Goal: Task Accomplishment & Management: Manage account settings

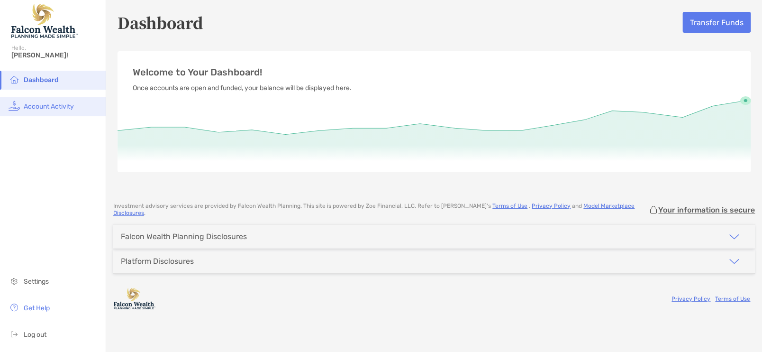
click at [49, 112] on li "Account Activity" at bounding box center [53, 106] width 106 height 19
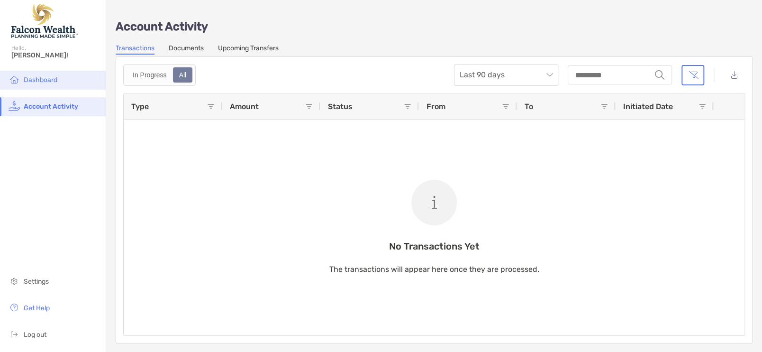
click at [78, 88] on li "Dashboard" at bounding box center [53, 80] width 106 height 19
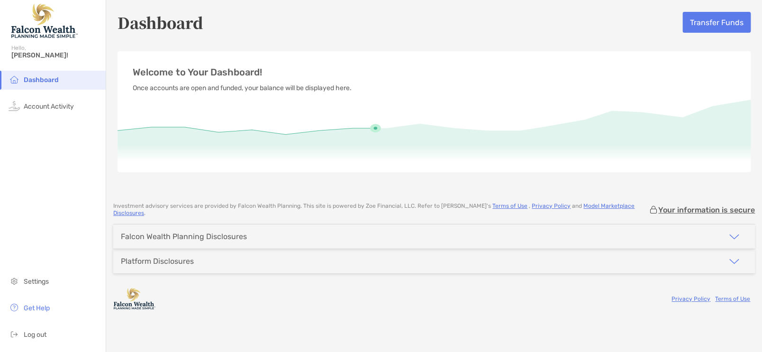
click at [738, 230] on button "button" at bounding box center [734, 236] width 42 height 24
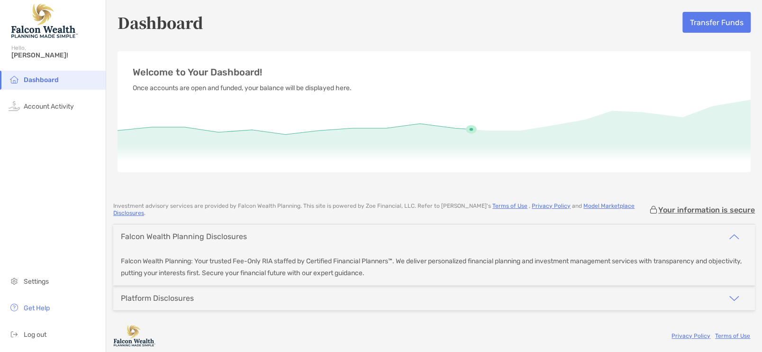
click at [733, 231] on img "button" at bounding box center [733, 236] width 11 height 11
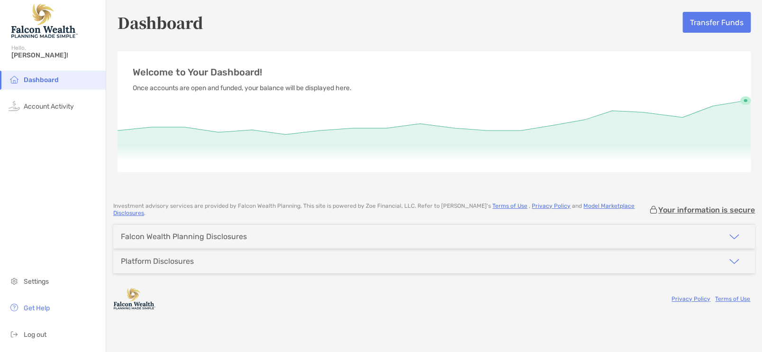
click at [44, 202] on div "Dashboard Account Activity Settings Get Help Log out" at bounding box center [53, 211] width 106 height 281
click at [725, 256] on button "button" at bounding box center [734, 261] width 42 height 24
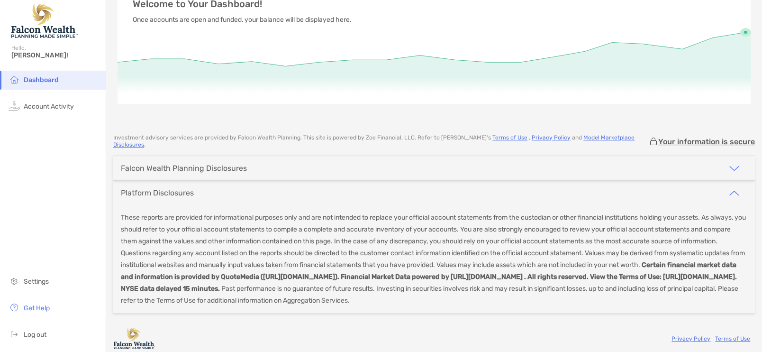
scroll to position [69, 0]
click at [728, 186] on img "button" at bounding box center [733, 191] width 11 height 11
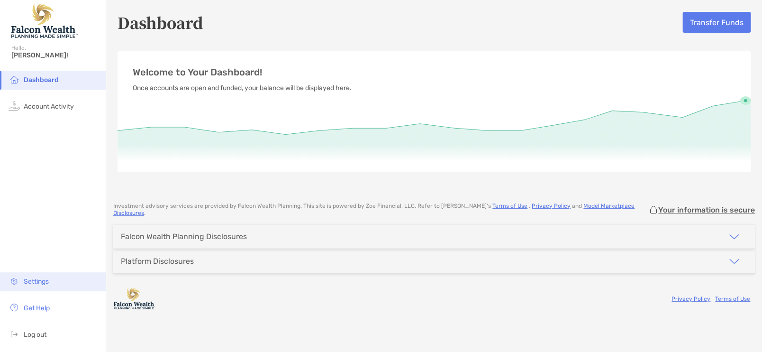
click at [37, 286] on li "Settings" at bounding box center [53, 281] width 106 height 19
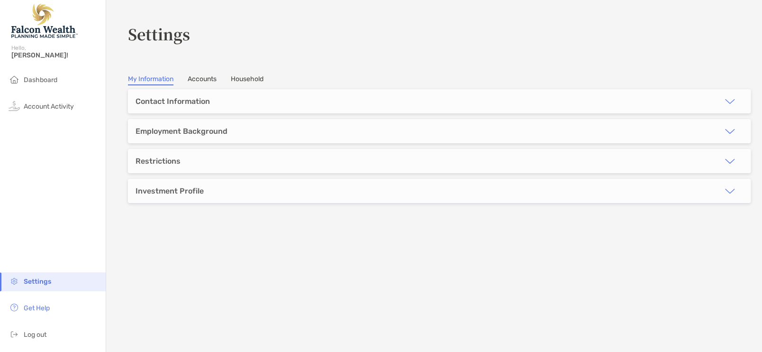
drag, startPoint x: 55, startPoint y: 204, endPoint x: 86, endPoint y: 176, distance: 40.9
click at [55, 203] on div "Dashboard Account Activity Settings Get Help Log out" at bounding box center [53, 211] width 106 height 281
click at [251, 91] on div "Contact Information" at bounding box center [439, 101] width 623 height 24
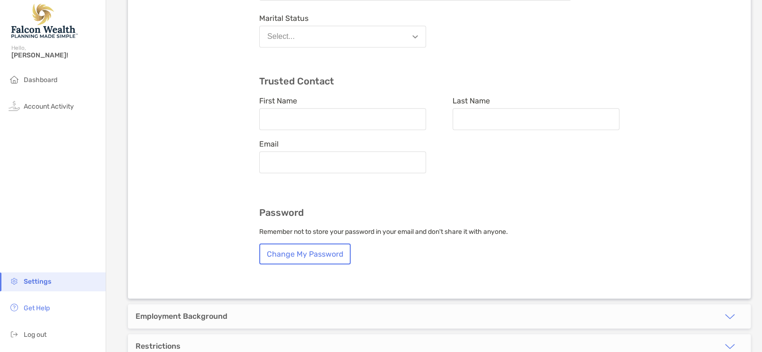
scroll to position [379, 0]
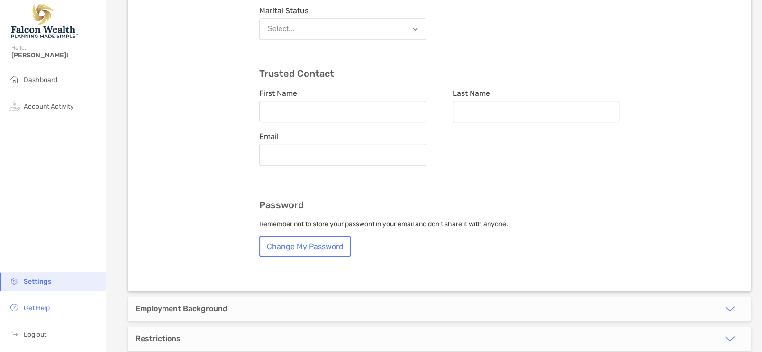
click at [697, 296] on div "Employment Background" at bounding box center [439, 308] width 623 height 24
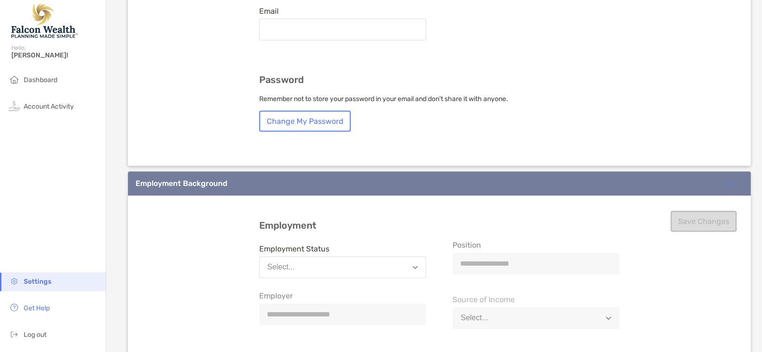
scroll to position [505, 0]
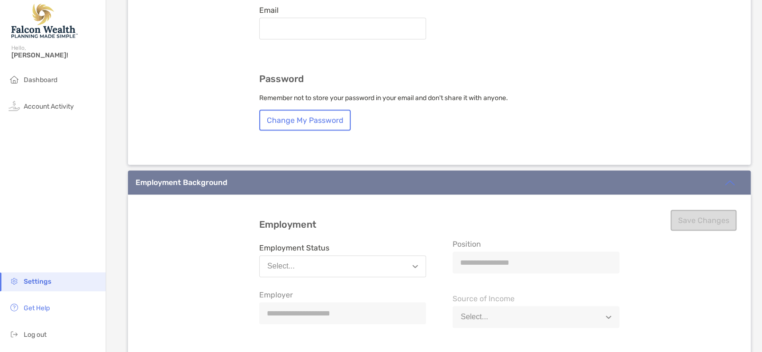
click at [350, 255] on button "Select..." at bounding box center [342, 266] width 167 height 22
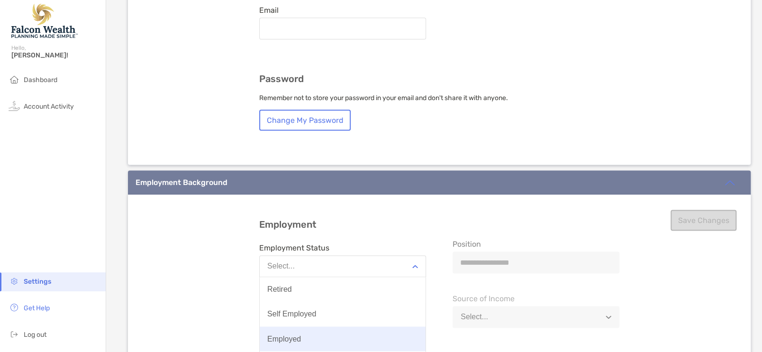
click at [314, 326] on button "Employed" at bounding box center [343, 338] width 166 height 25
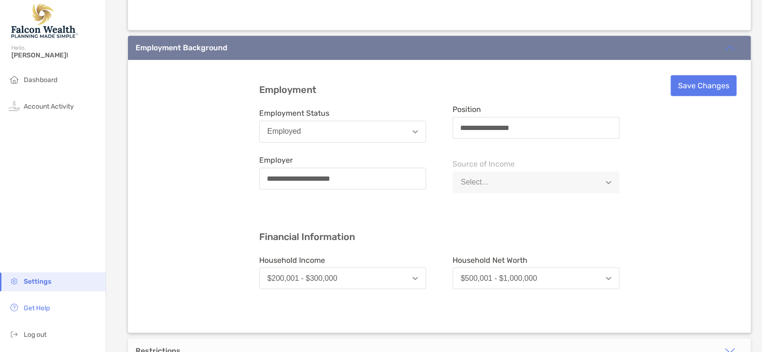
scroll to position [647, 0]
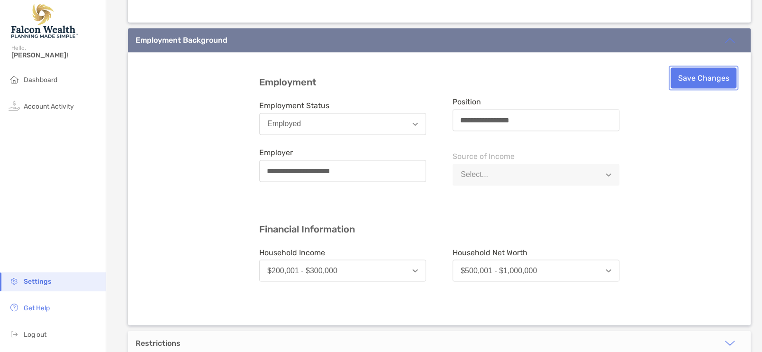
click at [698, 67] on button "Save Changes" at bounding box center [703, 77] width 66 height 21
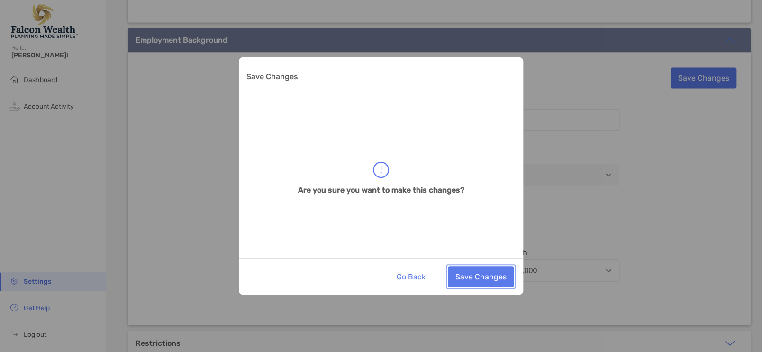
click at [477, 276] on button "Save Changes" at bounding box center [481, 276] width 66 height 21
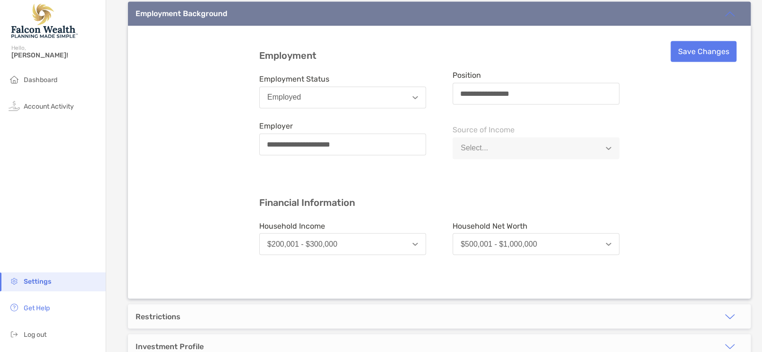
scroll to position [742, 0]
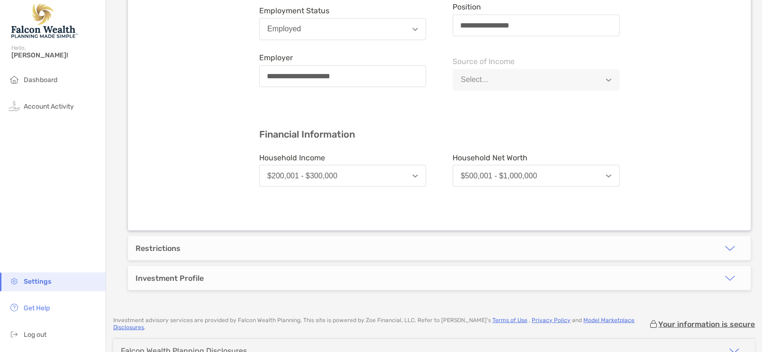
click at [542, 164] on button "$500,001 - $1,000,000" at bounding box center [536, 175] width 167 height 22
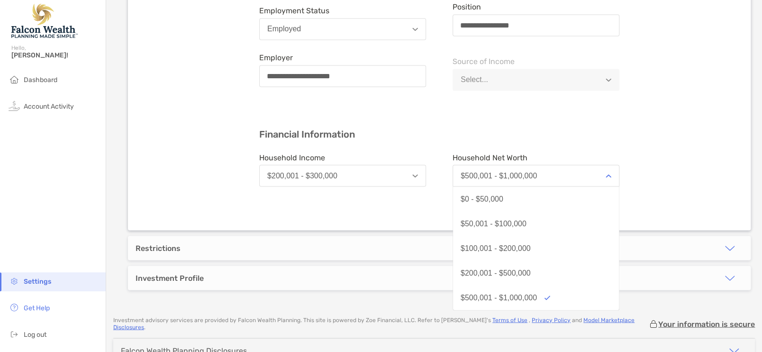
click at [675, 119] on div "**********" at bounding box center [439, 93] width 623 height 272
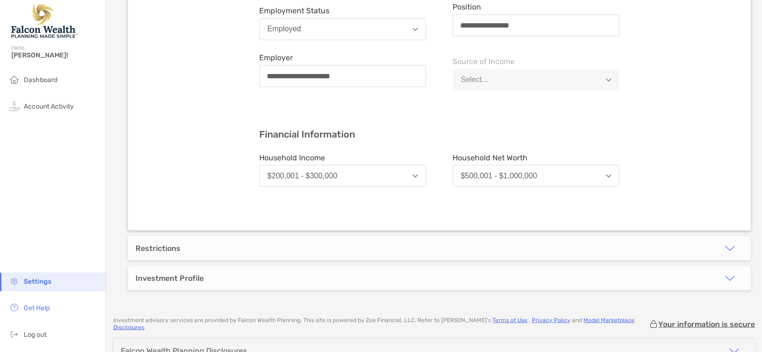
click at [570, 164] on button "$500,001 - $1,000,000" at bounding box center [536, 175] width 167 height 22
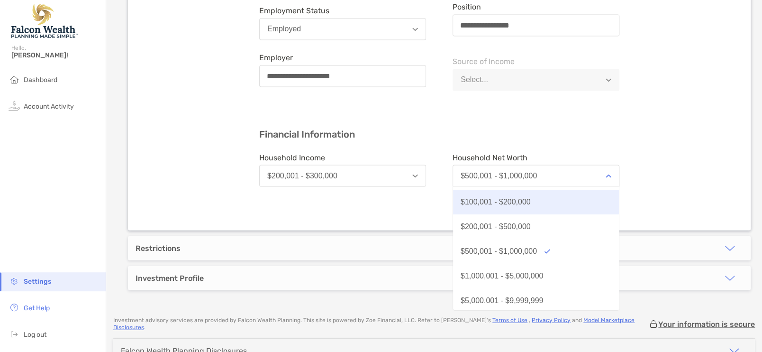
scroll to position [47, 0]
click at [706, 121] on div "**********" at bounding box center [439, 93] width 623 height 272
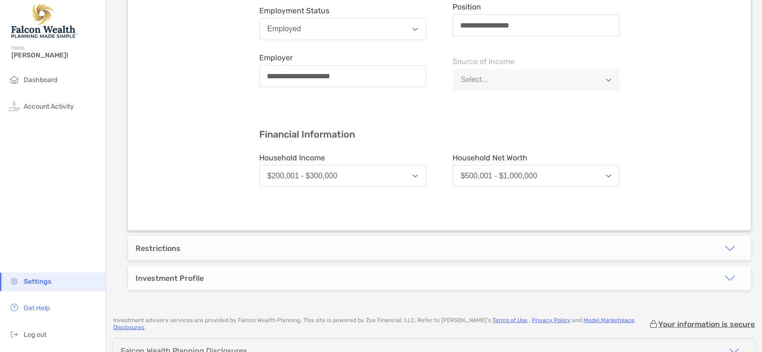
click at [412, 235] on div "Restrictions" at bounding box center [439, 247] width 623 height 24
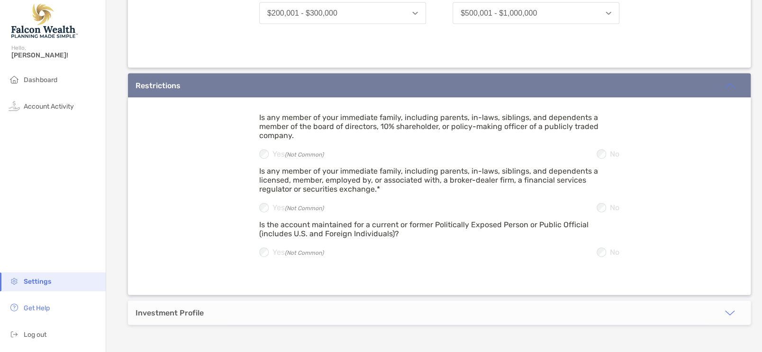
scroll to position [969, 0]
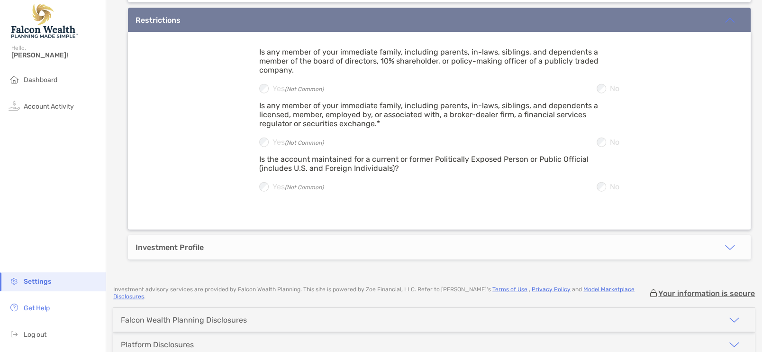
click at [362, 235] on div "Investment Profile" at bounding box center [439, 247] width 623 height 24
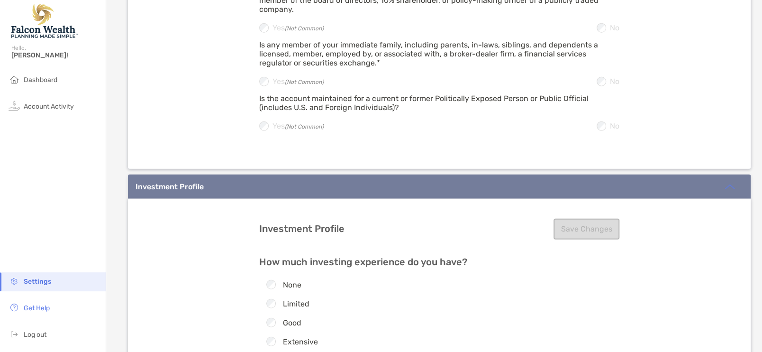
scroll to position [1080, 0]
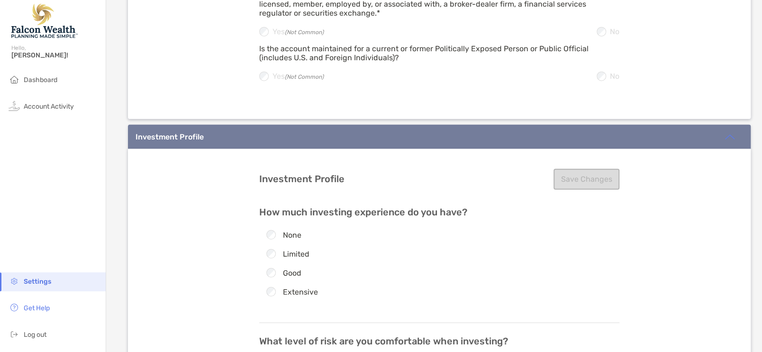
click at [266, 252] on div "How much investing experience do you have? None Limited Good Extensive" at bounding box center [439, 265] width 360 height 117
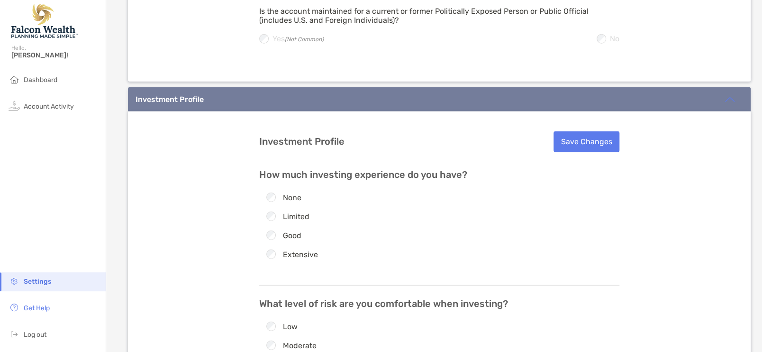
scroll to position [1110, 0]
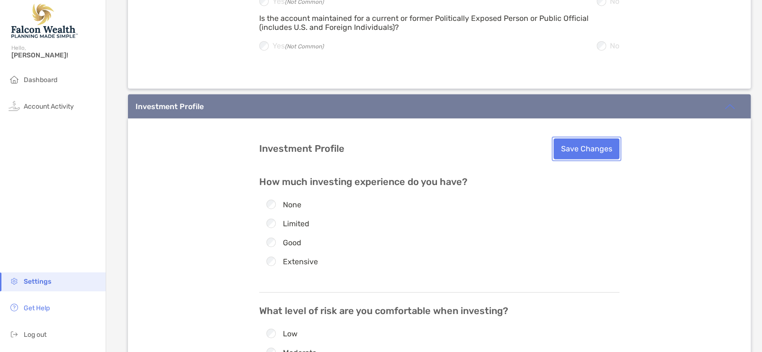
click at [574, 138] on button "Save Changes" at bounding box center [586, 148] width 66 height 21
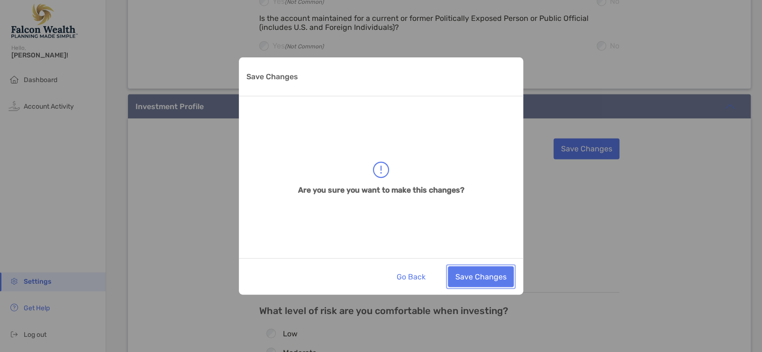
click at [481, 281] on button "Save Changes" at bounding box center [481, 276] width 66 height 21
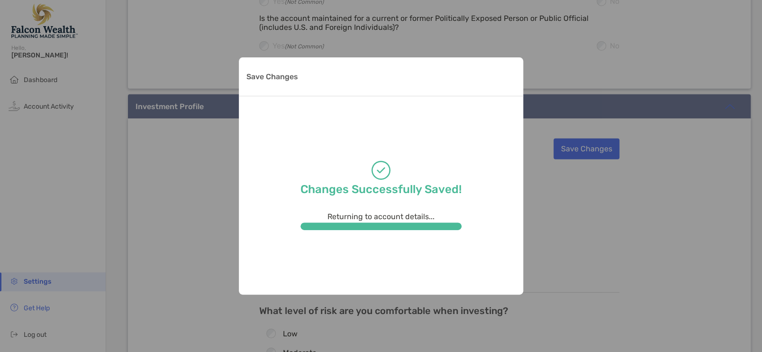
type input "**********"
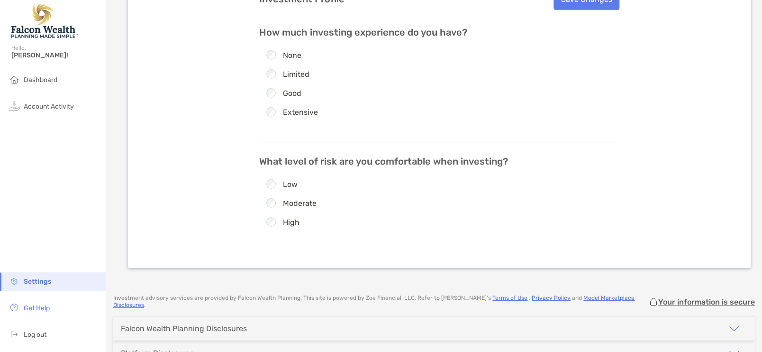
scroll to position [1252, 0]
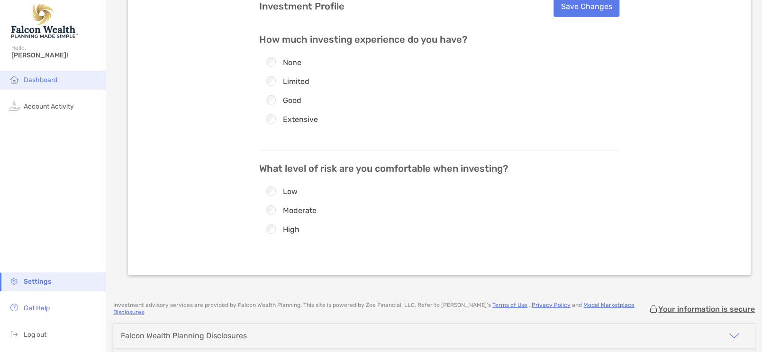
click at [40, 79] on span "Dashboard" at bounding box center [41, 80] width 34 height 8
